Goal: Check status: Check status

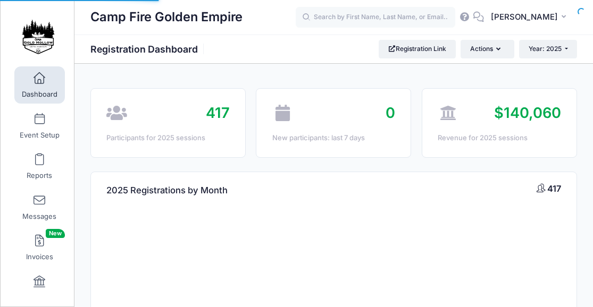
select select
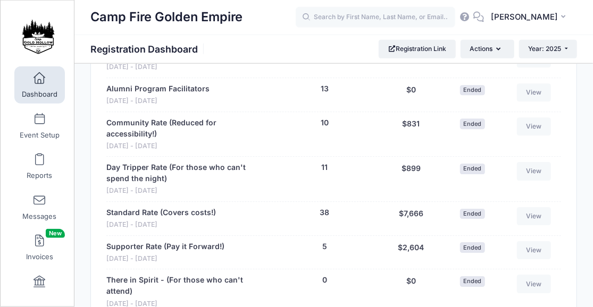
scroll to position [1396, 0]
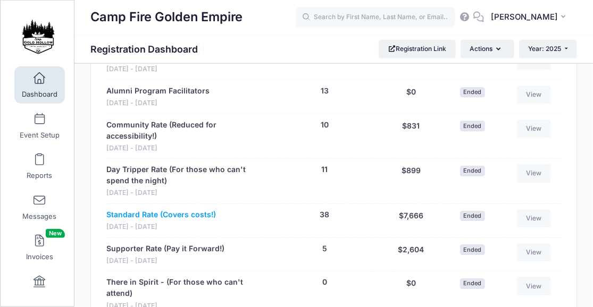
click at [147, 209] on link "Standard Rate (Covers costs!)" at bounding box center [160, 214] width 109 height 11
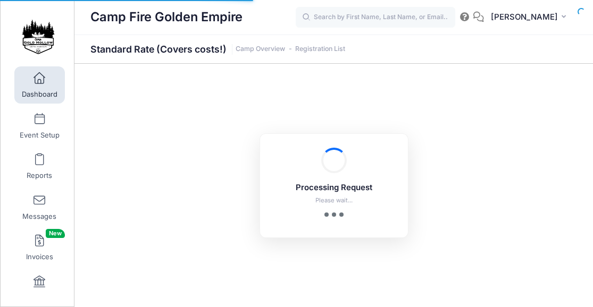
select select "10"
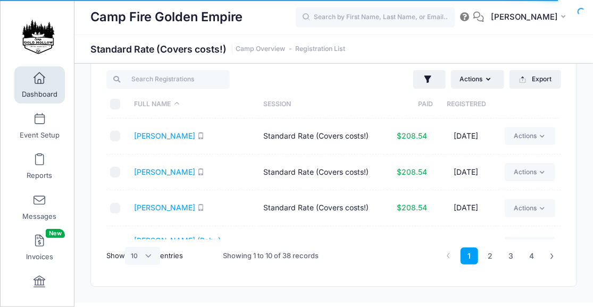
scroll to position [26, 0]
click at [199, 81] on input "search" at bounding box center [167, 79] width 123 height 18
click at [134, 80] on input "search" at bounding box center [167, 79] width 123 height 18
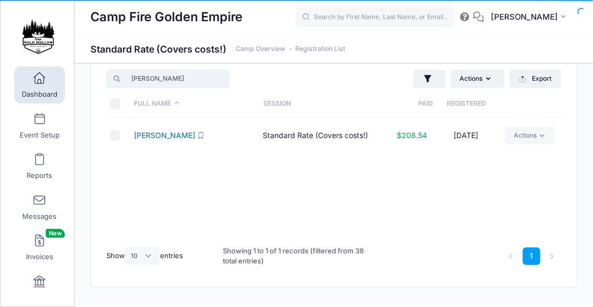
type input "[PERSON_NAME]"
click at [145, 134] on link "[PERSON_NAME]" at bounding box center [164, 135] width 61 height 9
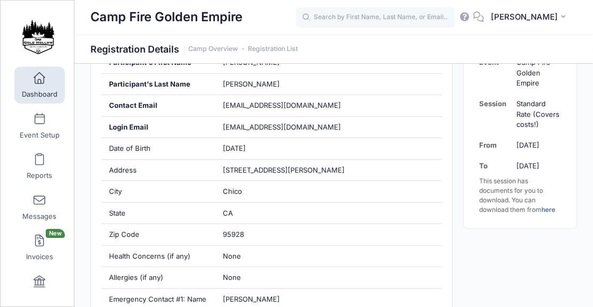
scroll to position [286, 0]
